Goal: Transaction & Acquisition: Purchase product/service

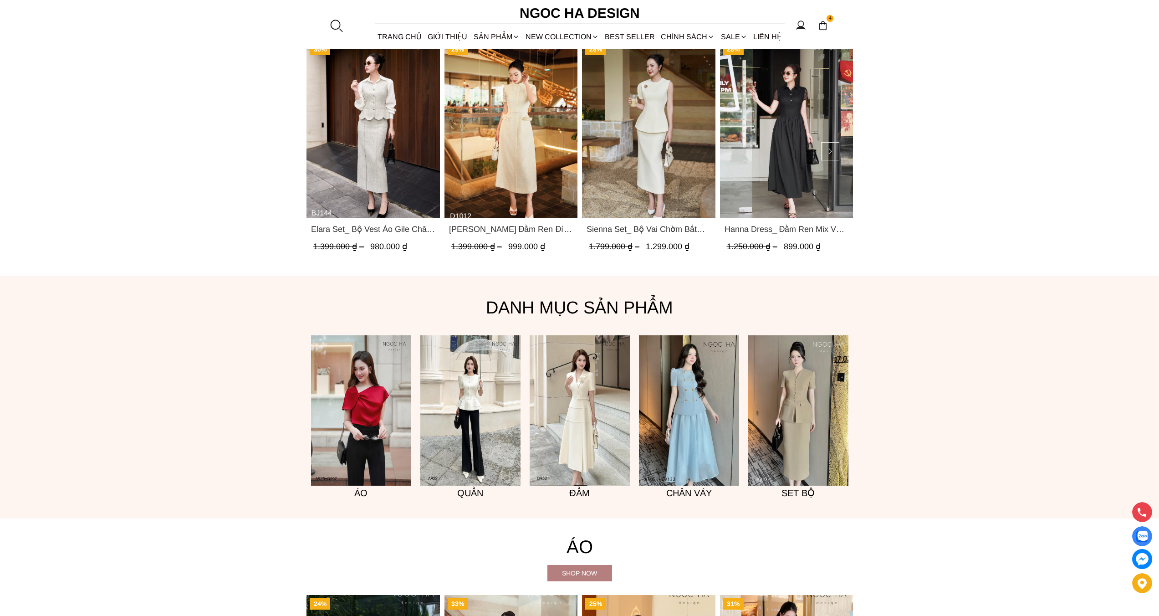
scroll to position [613, 0]
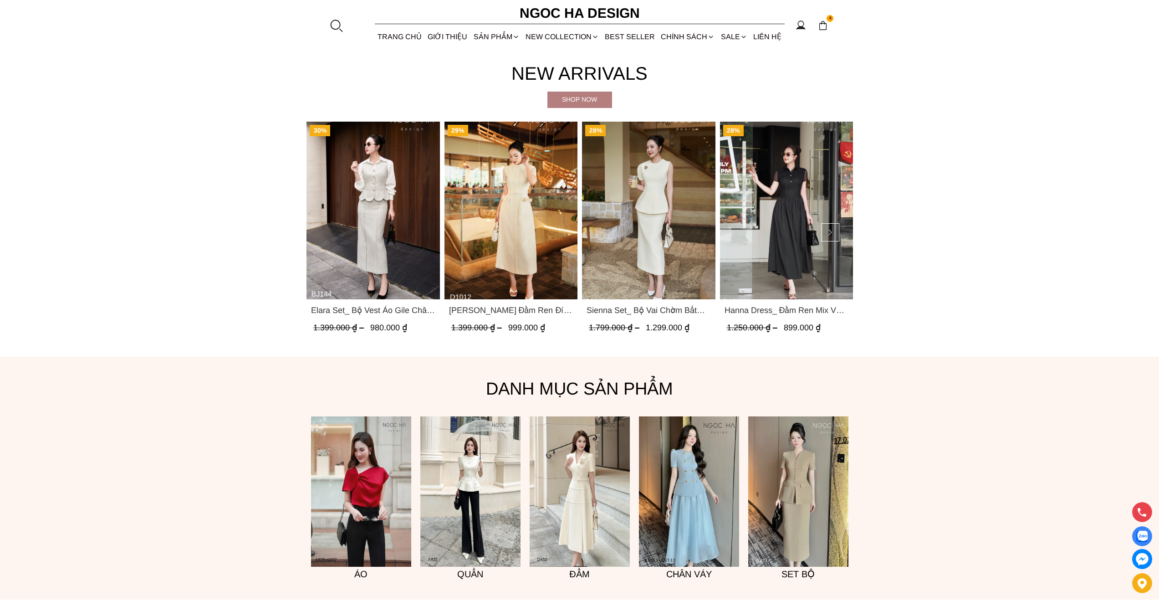
click at [384, 246] on img "Product image - Elara Set_ Bộ Vest Áo Gile Chân Váy Bút Chì BJ144" at bounding box center [372, 211] width 133 height 178
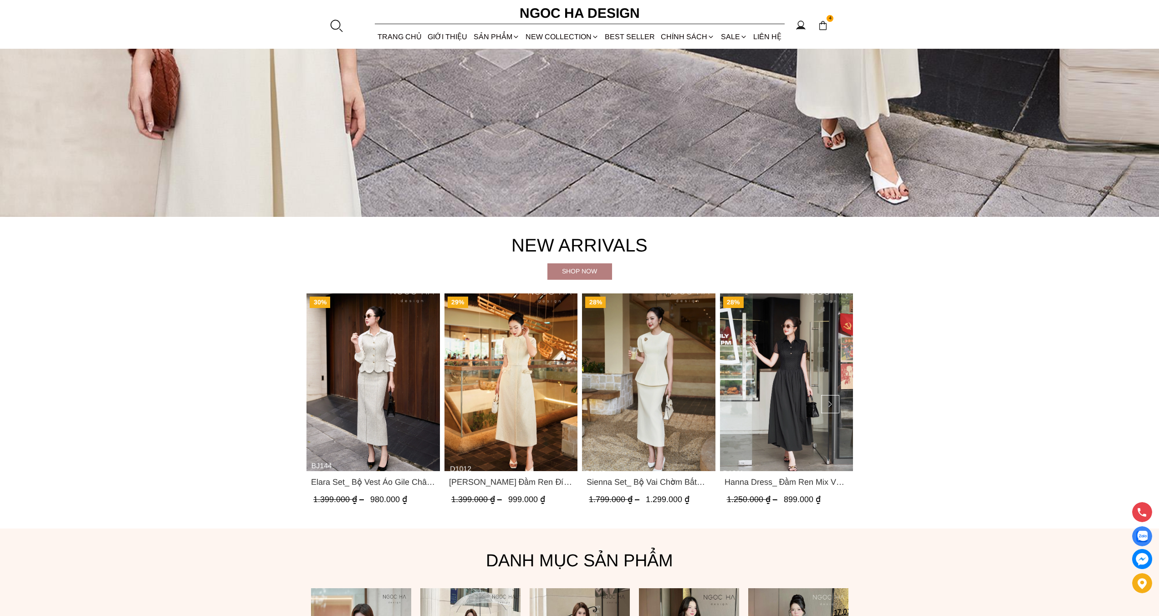
scroll to position [697, 0]
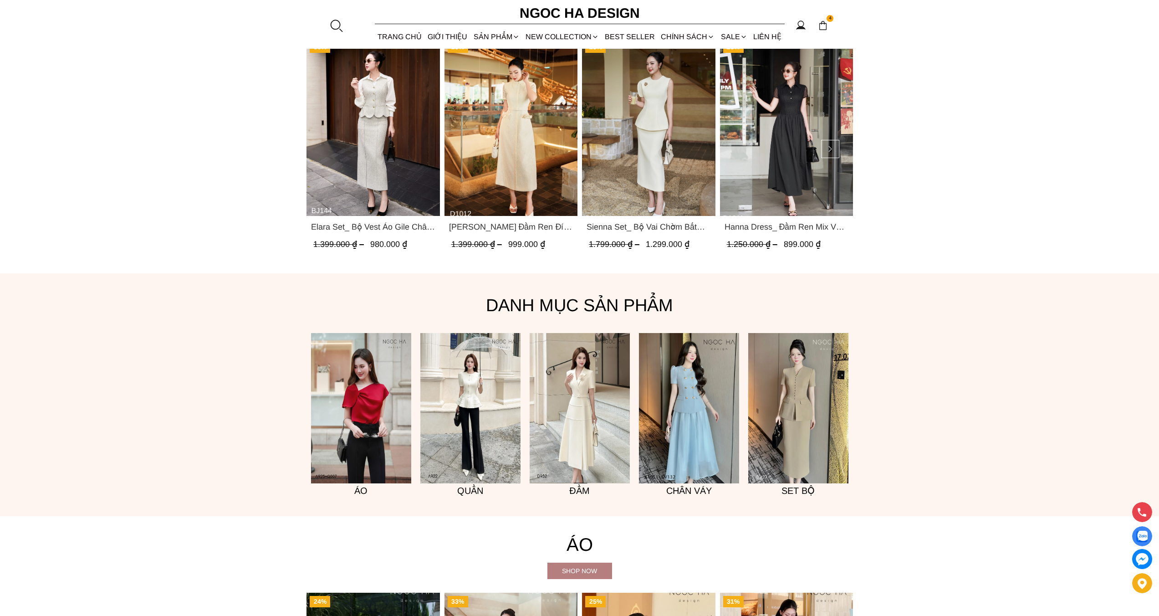
click at [508, 149] on img "Product image - Catherine Dress_ Đầm Ren Đính Hoa Túi Màu Kem D1012" at bounding box center [510, 127] width 133 height 178
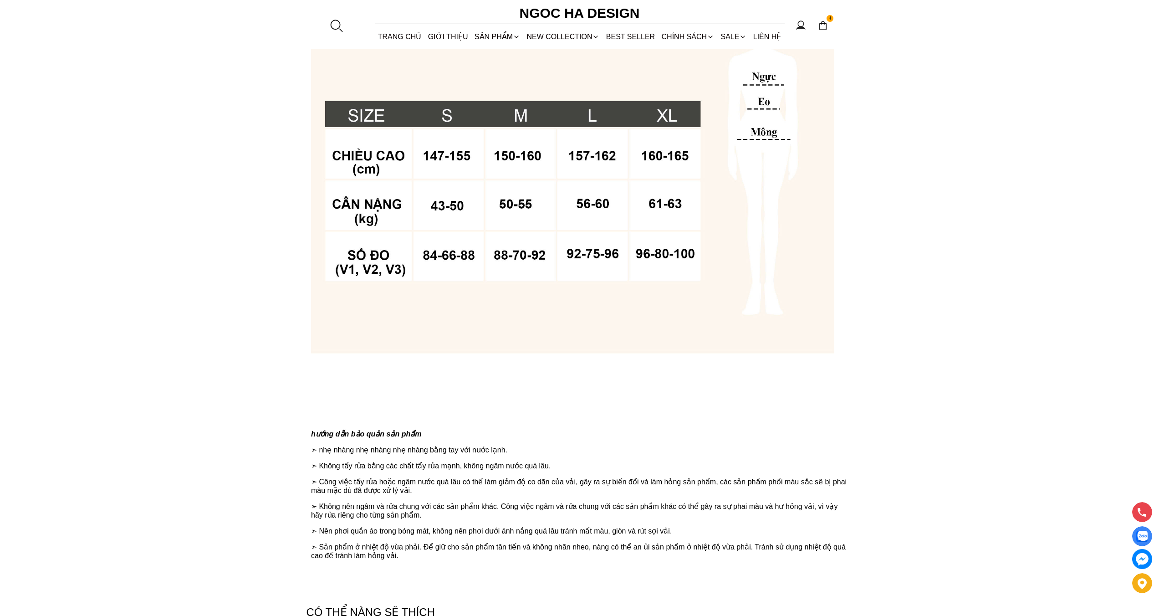
scroll to position [766, 0]
